Goal: Browse casually

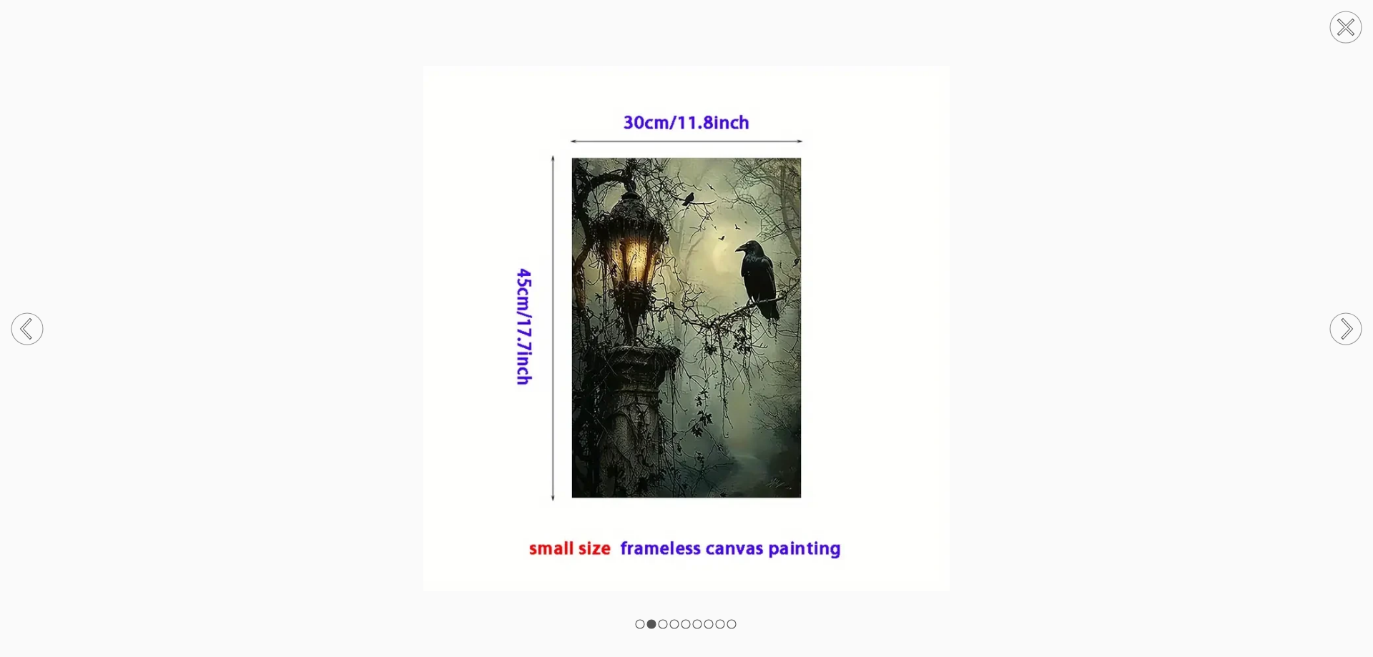
click at [653, 272] on img at bounding box center [686, 328] width 1373 height 525
click at [1349, 26] on circle at bounding box center [1345, 26] width 31 height 31
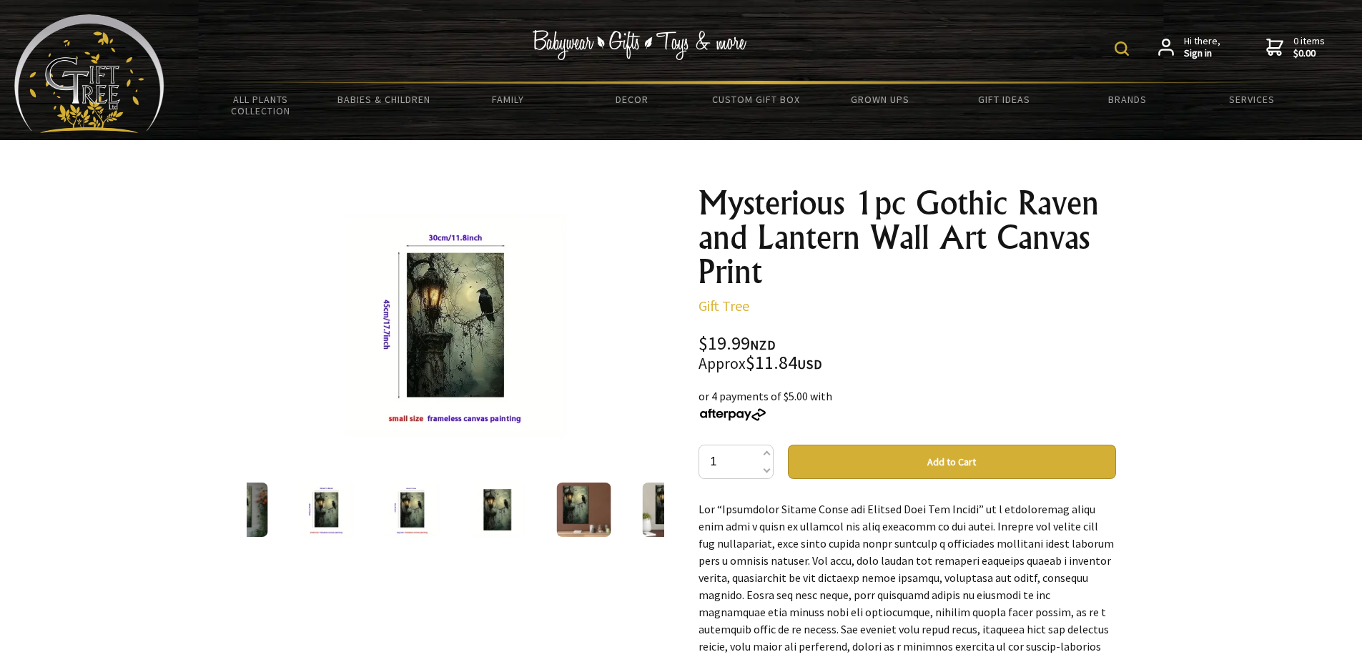
click at [574, 519] on img at bounding box center [583, 510] width 54 height 54
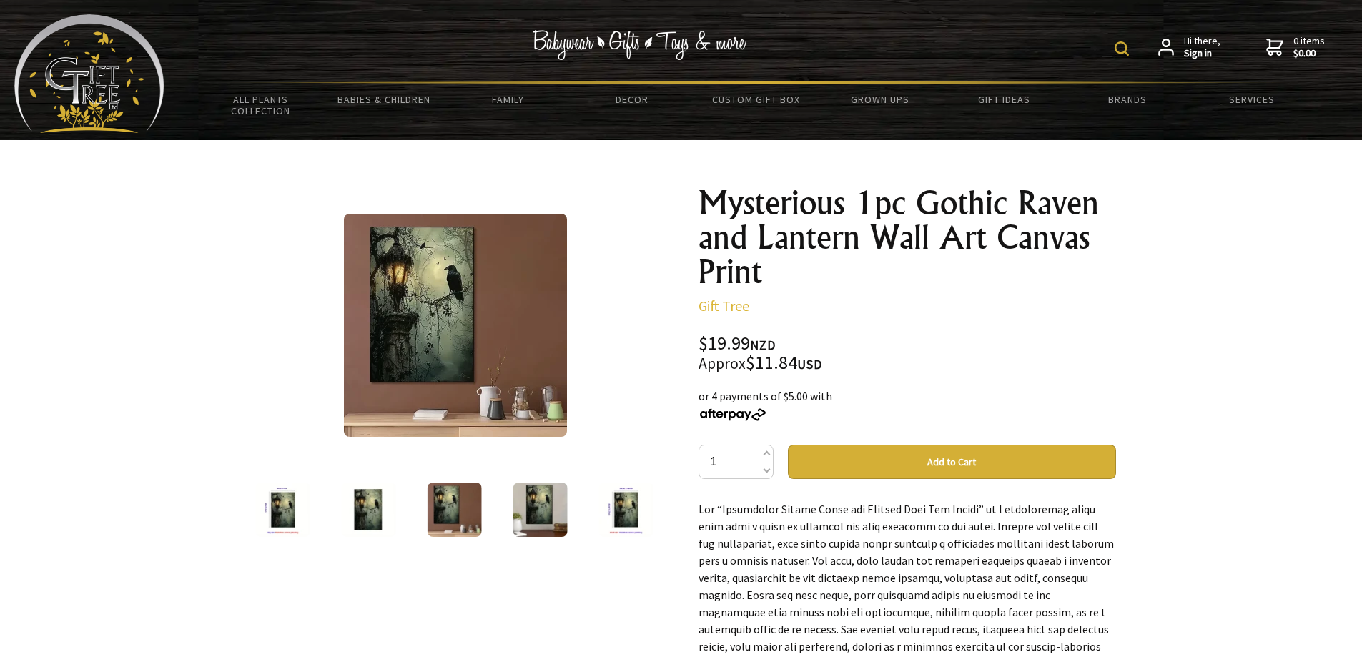
click at [609, 508] on img at bounding box center [625, 510] width 54 height 54
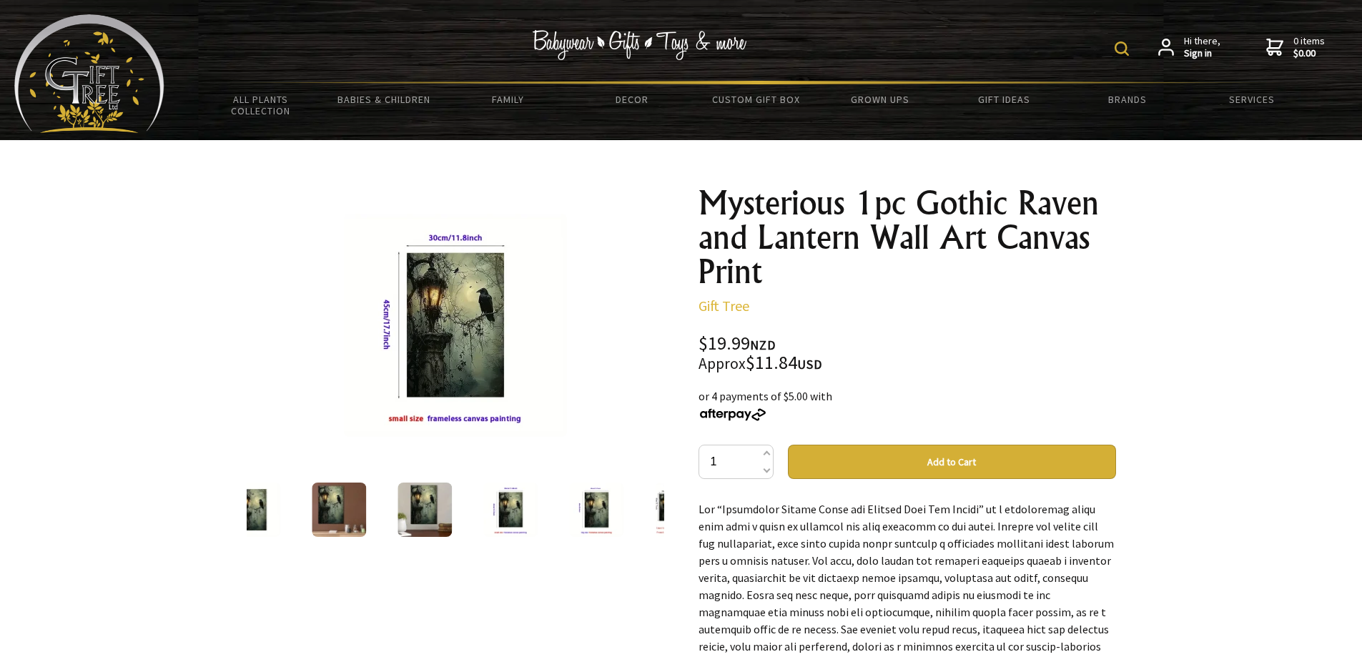
click at [599, 513] on img at bounding box center [596, 510] width 54 height 54
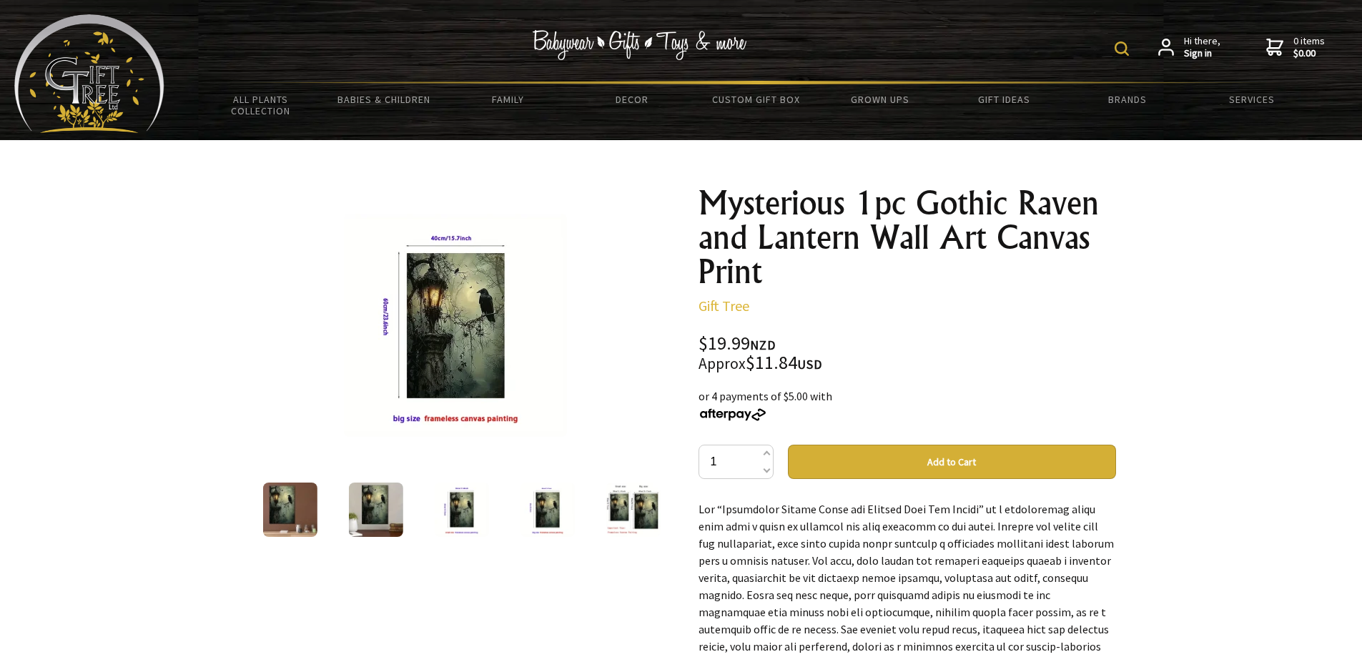
click at [393, 505] on img at bounding box center [375, 510] width 54 height 54
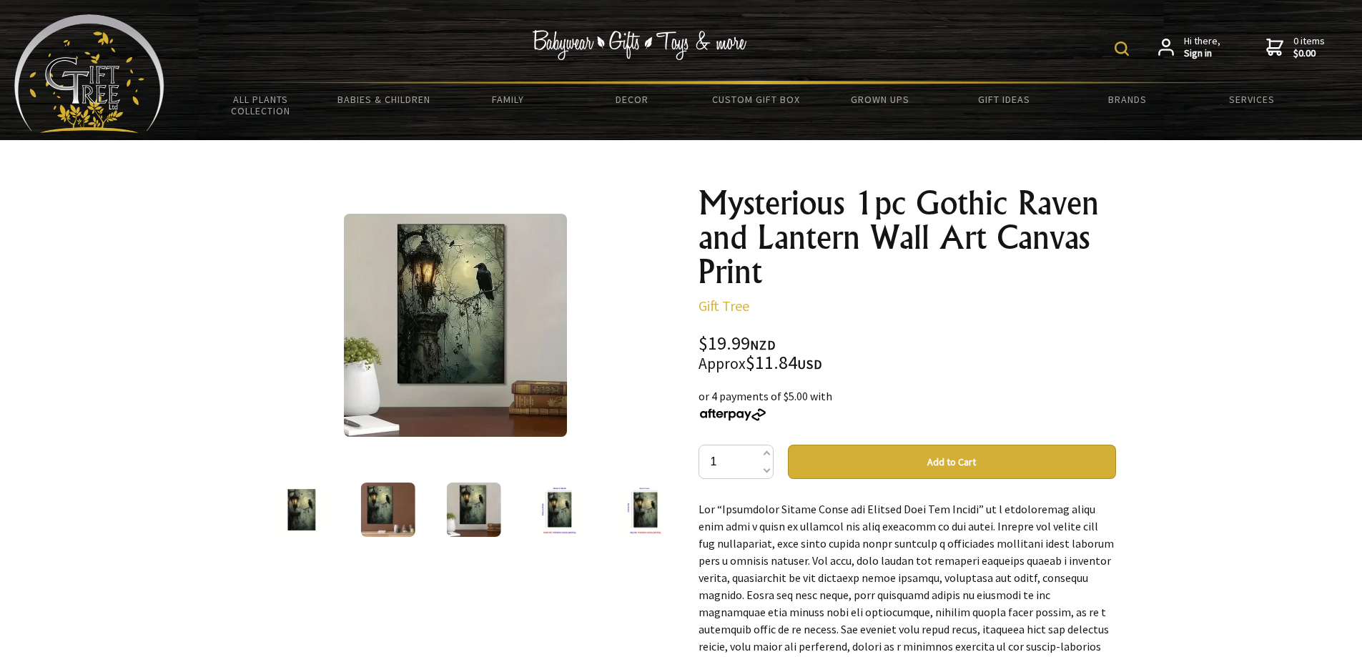
click at [393, 505] on img at bounding box center [387, 510] width 54 height 54
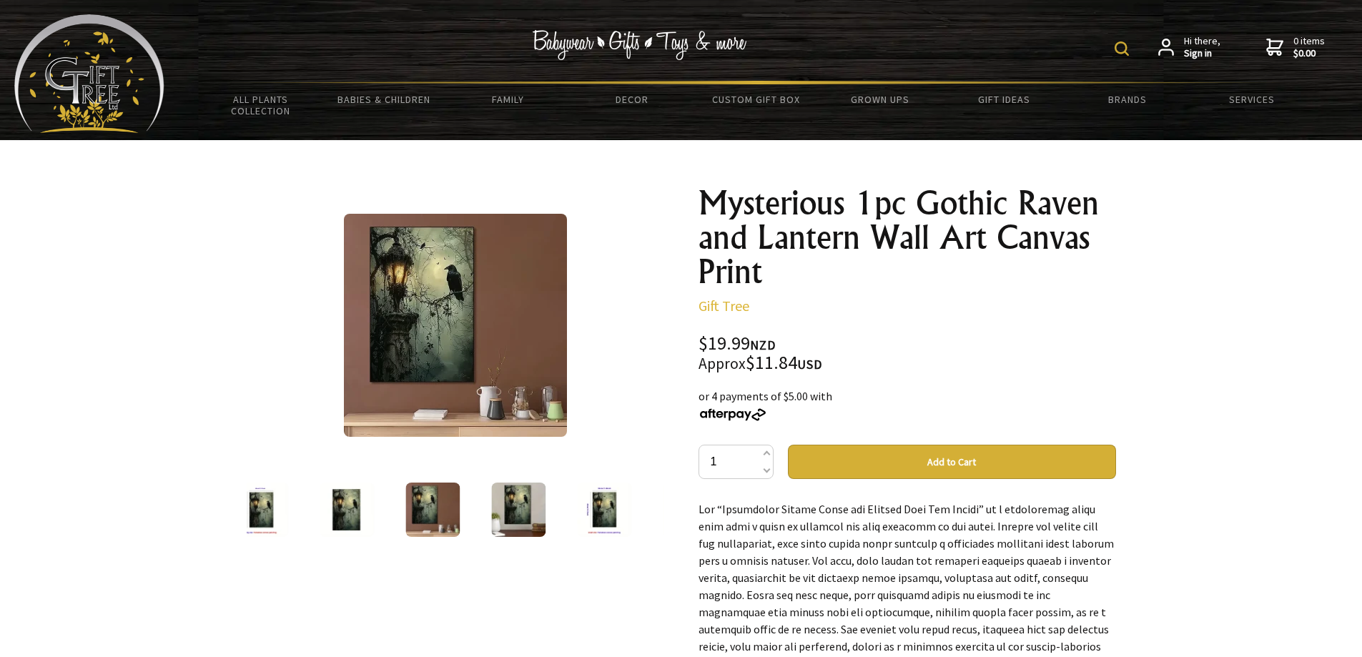
click at [503, 273] on img at bounding box center [455, 325] width 223 height 223
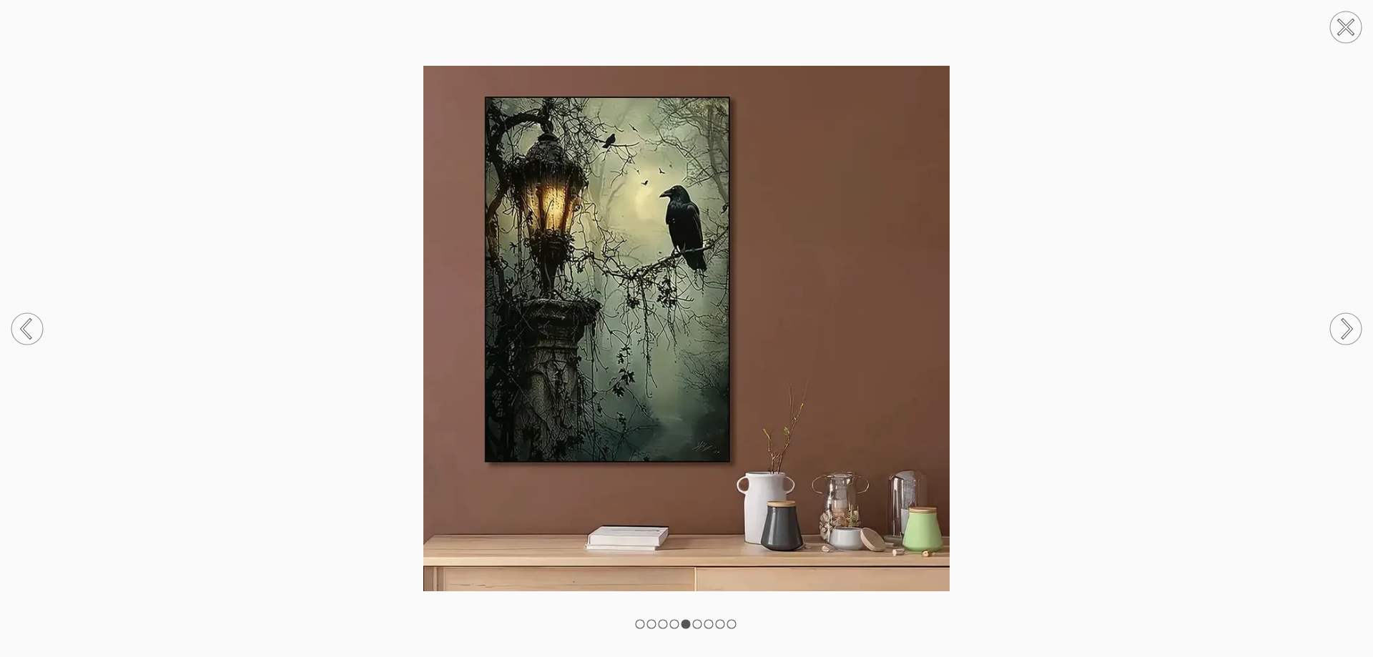
click at [435, 365] on img at bounding box center [686, 328] width 1373 height 525
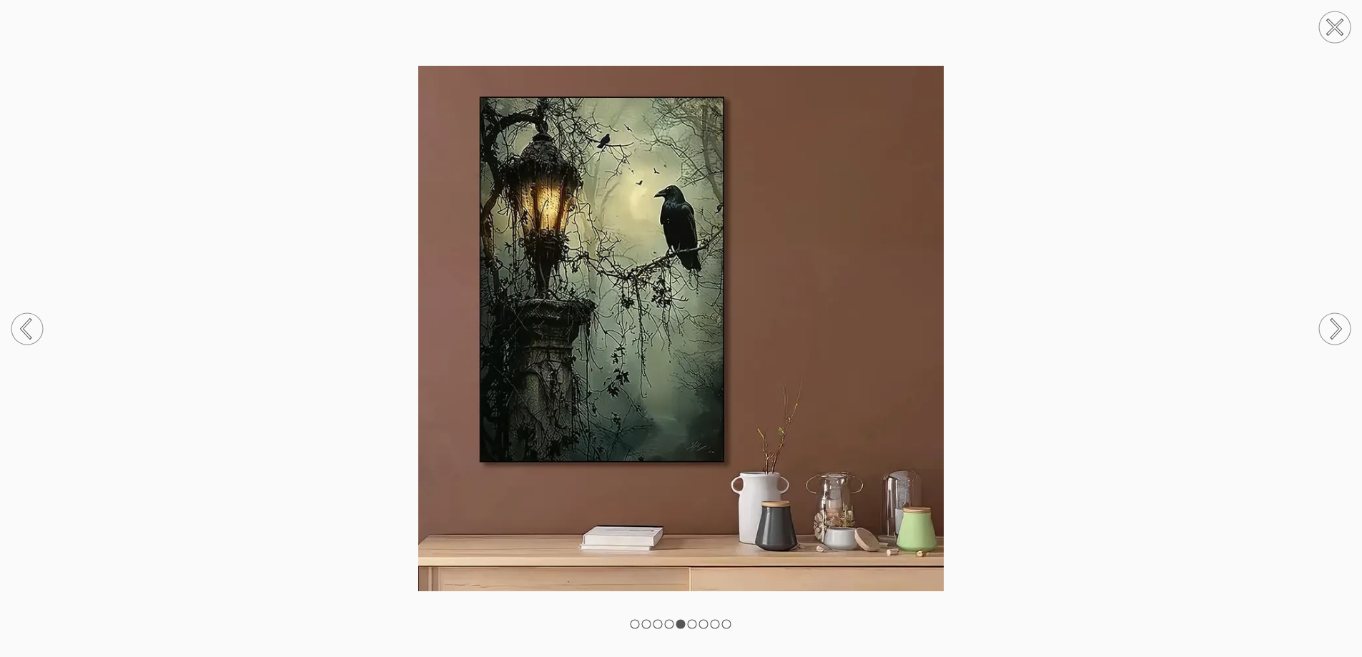
scroll to position [143, 0]
